Goal: Navigation & Orientation: Find specific page/section

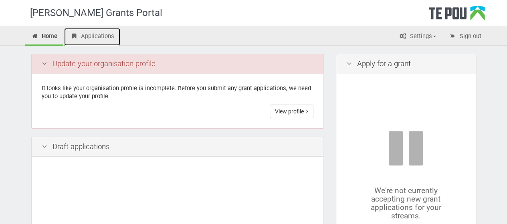
click at [92, 40] on link "Applications" at bounding box center [92, 37] width 56 height 18
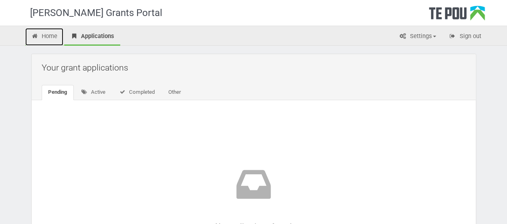
click at [39, 36] on link "Home" at bounding box center [44, 37] width 38 height 18
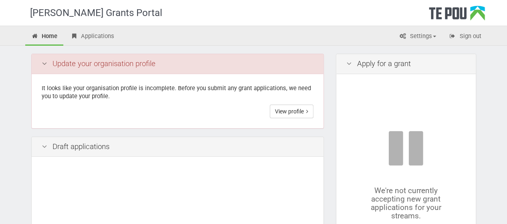
click at [74, 4] on div "[PERSON_NAME] Grants Portal" at bounding box center [104, 13] width 148 height 26
